Goal: Find specific page/section

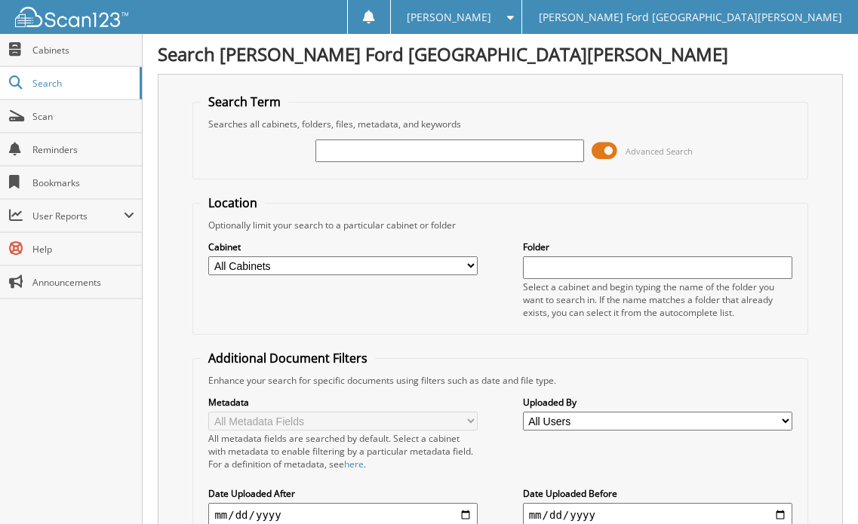
click at [347, 158] on input "text" at bounding box center [449, 151] width 269 height 23
type input "2556068"
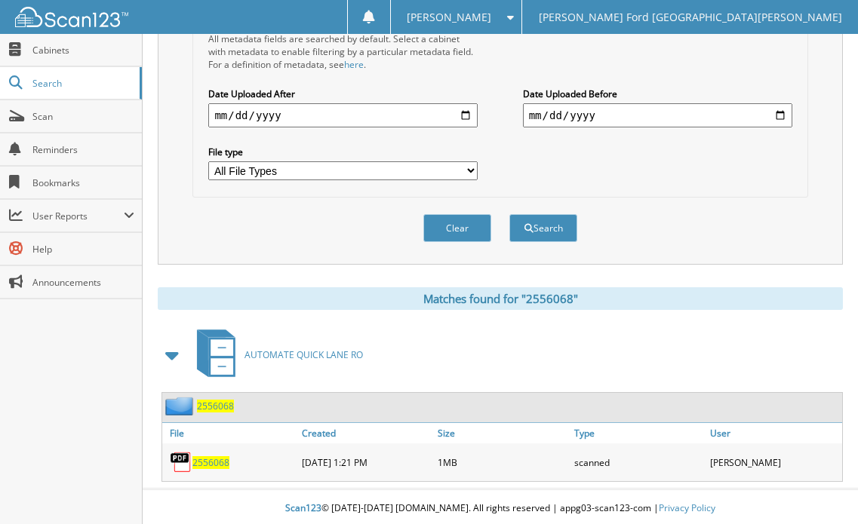
scroll to position [404, 0]
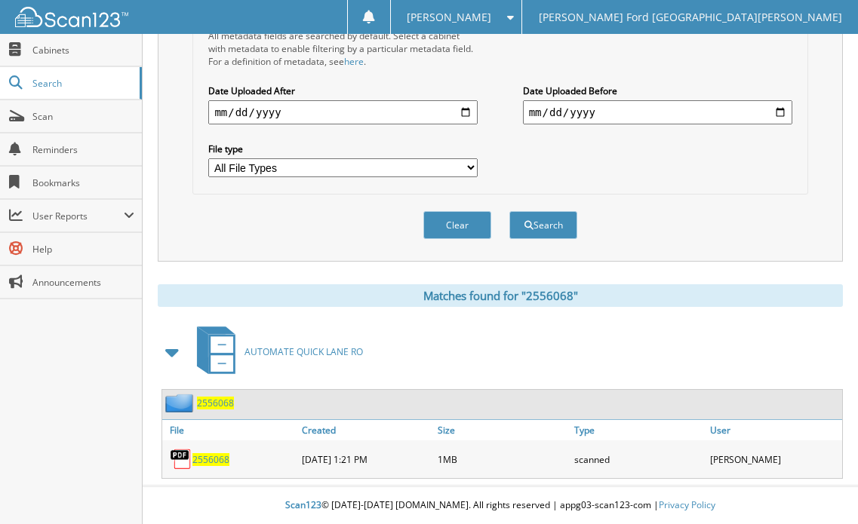
click at [214, 460] on span "2556068" at bounding box center [210, 459] width 37 height 13
